Goal: Use online tool/utility: Utilize a website feature to perform a specific function

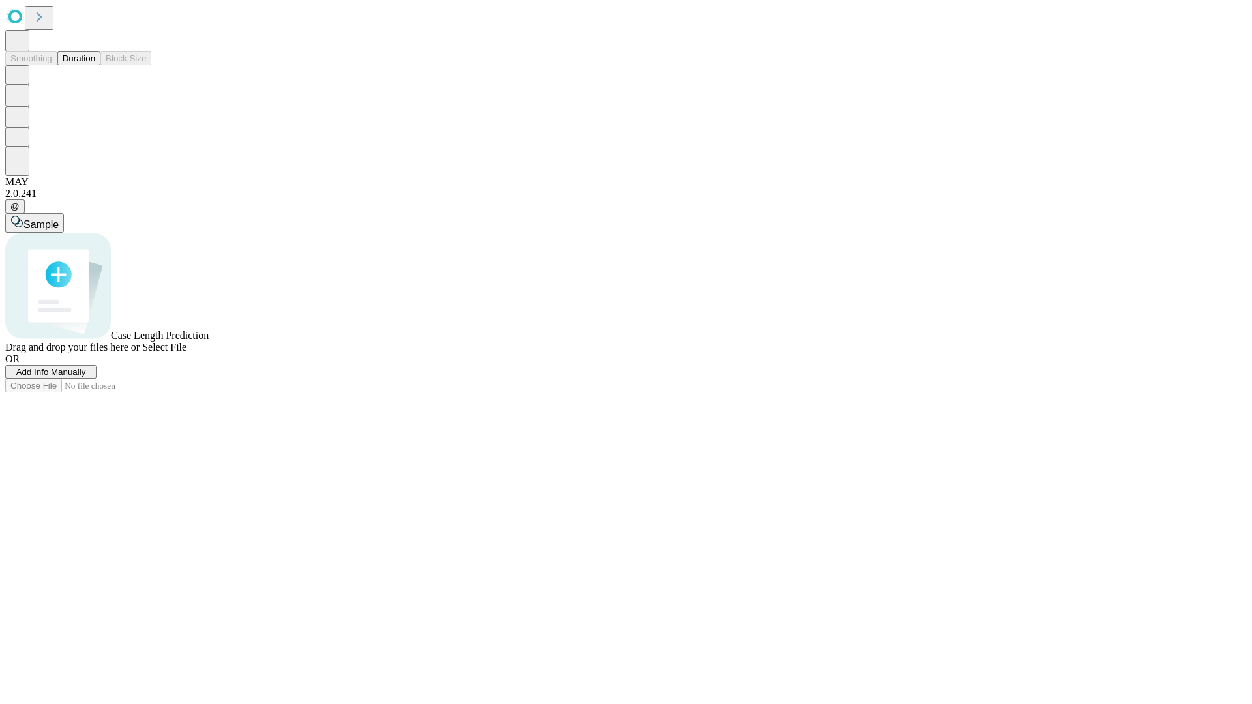
click at [95, 65] on button "Duration" at bounding box center [78, 59] width 43 height 14
click at [187, 353] on span "Select File" at bounding box center [164, 347] width 44 height 11
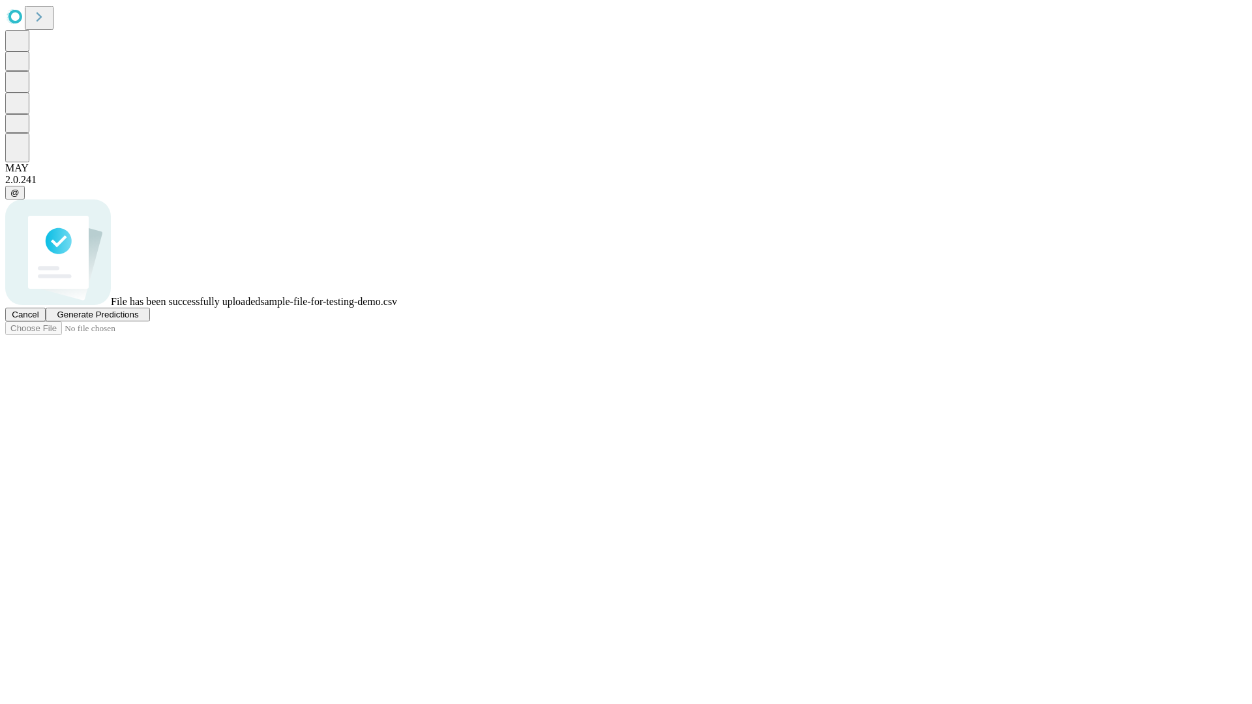
click at [138, 320] on span "Generate Predictions" at bounding box center [98, 315] width 82 height 10
